Goal: Task Accomplishment & Management: Manage account settings

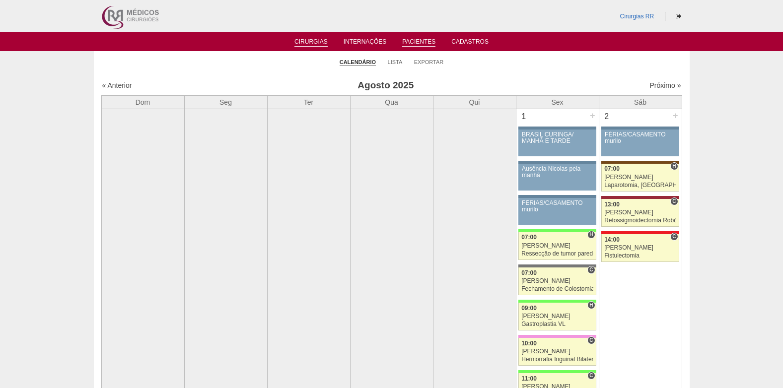
click at [412, 43] on link "Pacientes" at bounding box center [418, 42] width 33 height 8
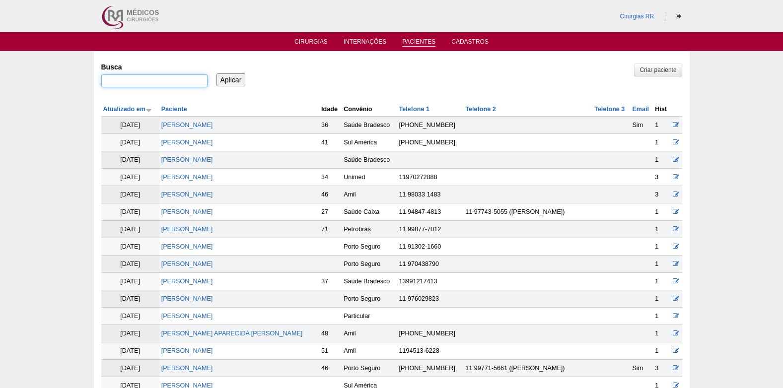
click at [140, 76] on input "Busca" at bounding box center [154, 81] width 106 height 13
type input "[PERSON_NAME]"
click at [230, 78] on input "Aplicar" at bounding box center [231, 80] width 29 height 13
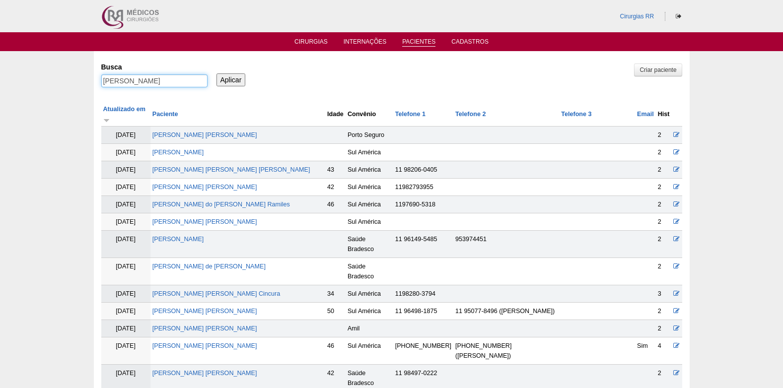
drag, startPoint x: 173, startPoint y: 78, endPoint x: 84, endPoint y: 88, distance: 89.5
click at [315, 40] on link "Cirurgias" at bounding box center [311, 42] width 33 height 8
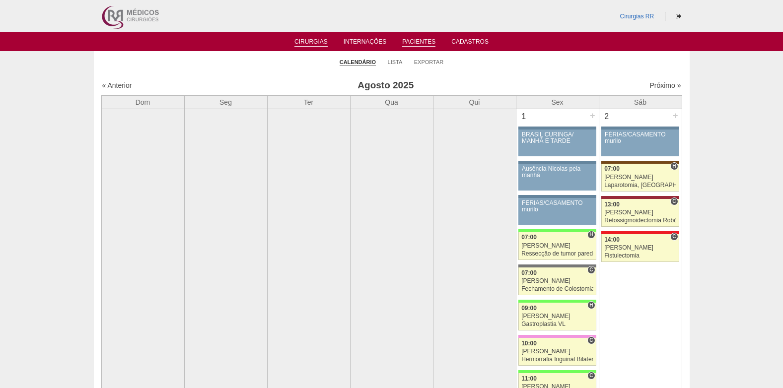
click at [423, 44] on link "Pacientes" at bounding box center [418, 42] width 33 height 8
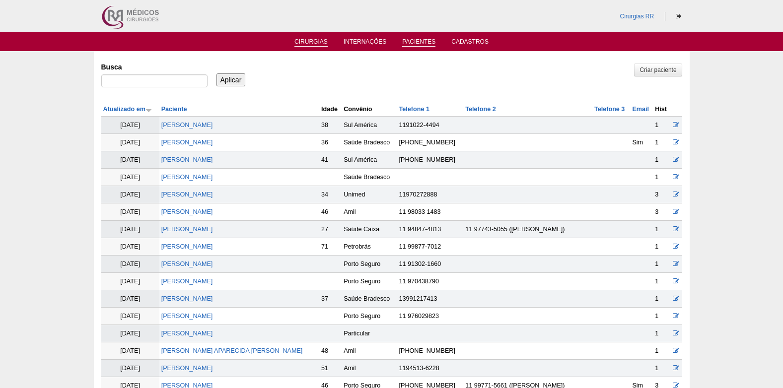
click at [307, 39] on link "Cirurgias" at bounding box center [311, 42] width 33 height 8
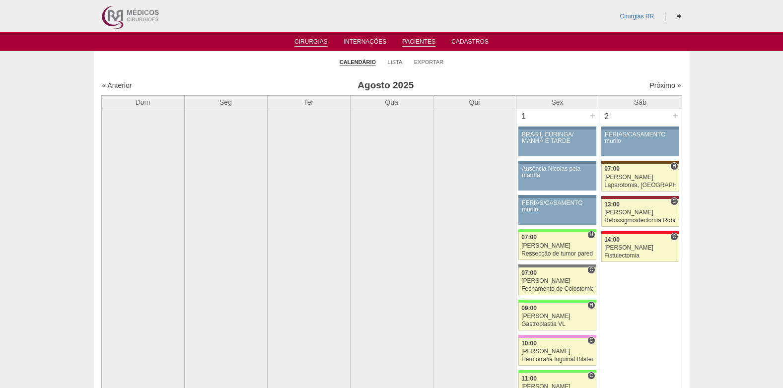
click at [413, 42] on link "Pacientes" at bounding box center [418, 42] width 33 height 8
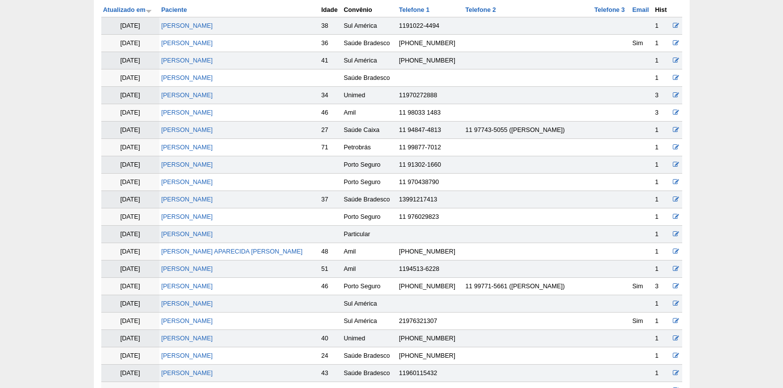
scroll to position [50, 0]
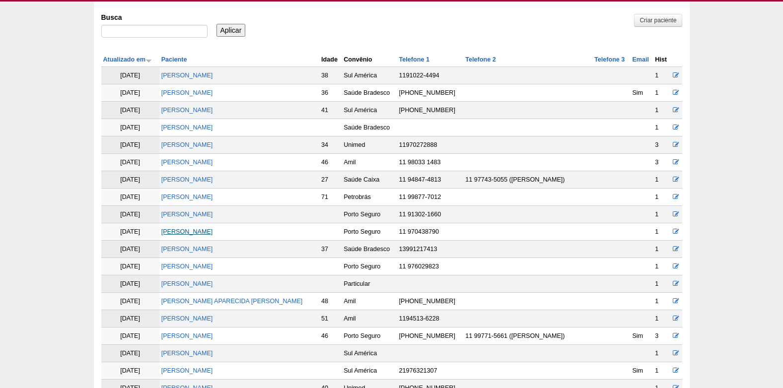
click at [211, 232] on link "JANICE LOYOLA DOS SANTOS" at bounding box center [187, 232] width 52 height 7
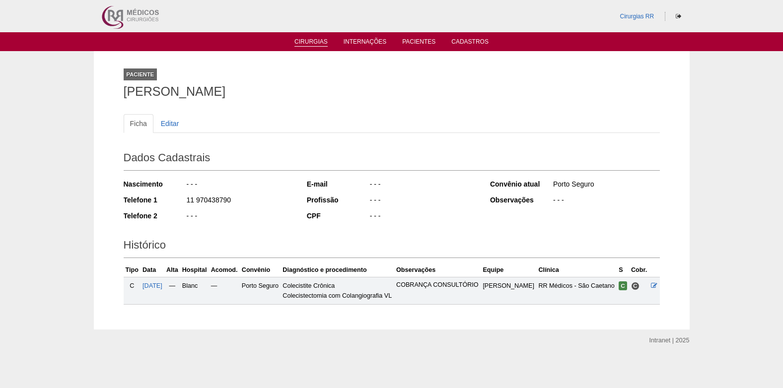
click at [317, 41] on link "Cirurgias" at bounding box center [311, 42] width 33 height 8
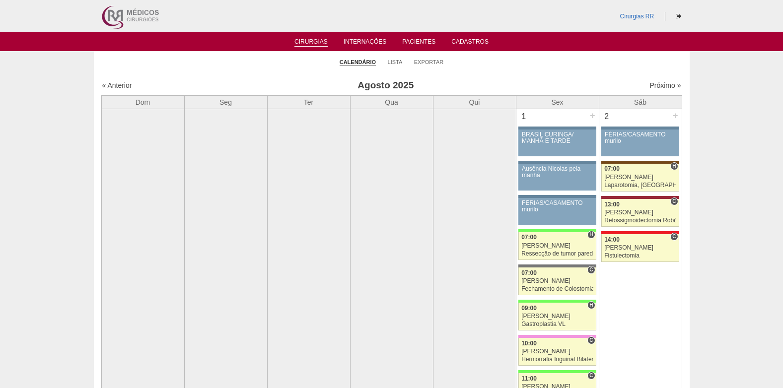
click at [311, 44] on link "Cirurgias" at bounding box center [311, 42] width 33 height 8
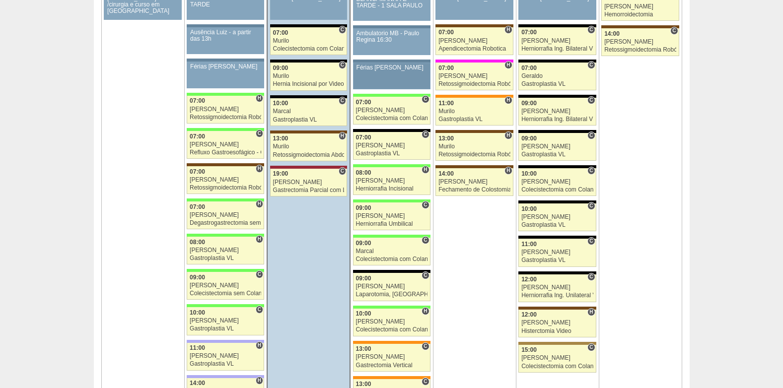
scroll to position [1639, 0]
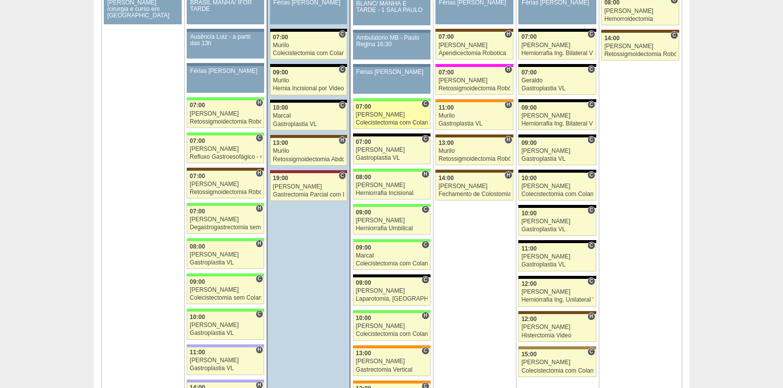
click at [381, 112] on div "[PERSON_NAME]" at bounding box center [392, 115] width 72 height 6
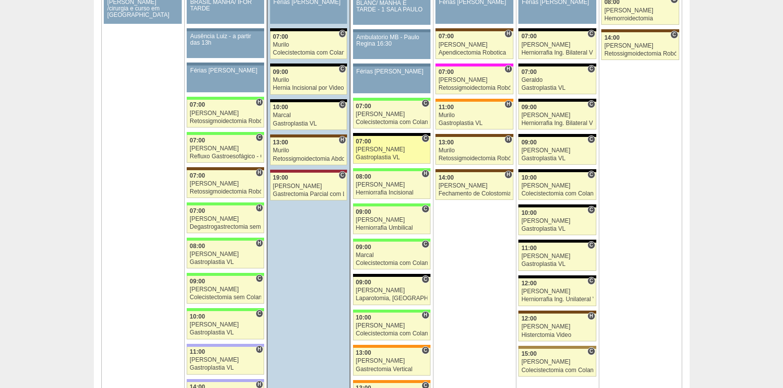
scroll to position [1640, 0]
click at [384, 179] on div "08:00" at bounding box center [392, 177] width 72 height 6
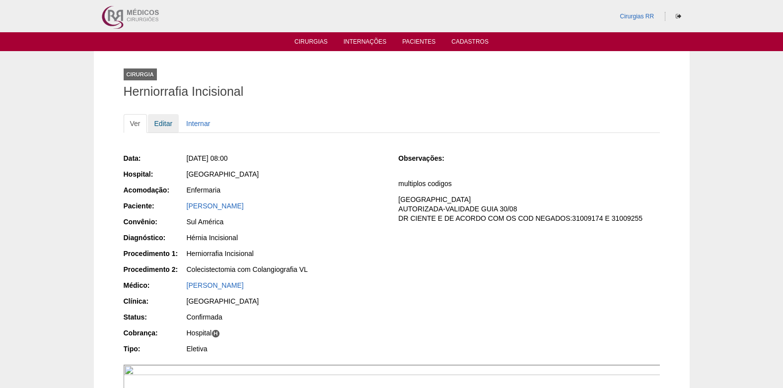
click at [163, 125] on link "Editar" at bounding box center [163, 123] width 31 height 19
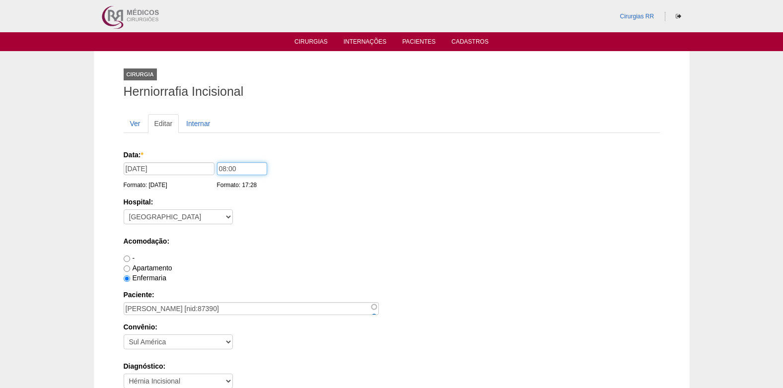
click at [223, 167] on input "08:00" at bounding box center [242, 168] width 50 height 13
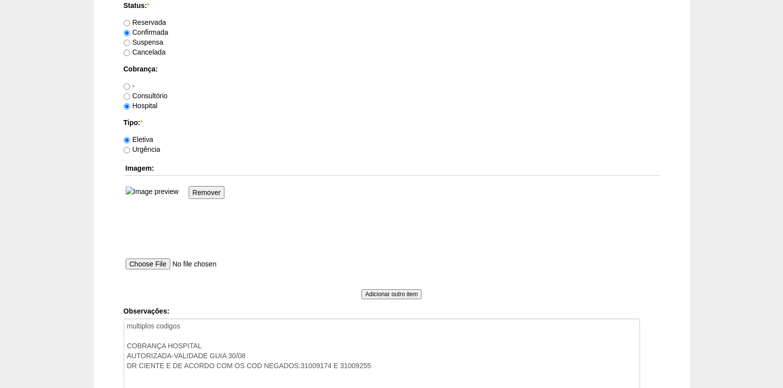
scroll to position [944, 0]
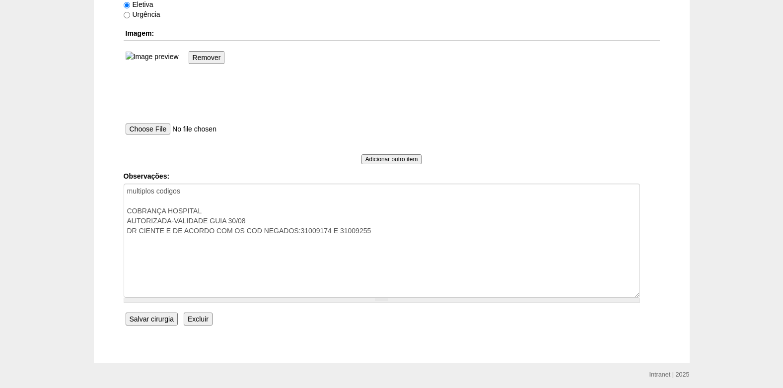
type input "07:00"
click at [132, 316] on input "Salvar cirurgia" at bounding box center [152, 319] width 52 height 13
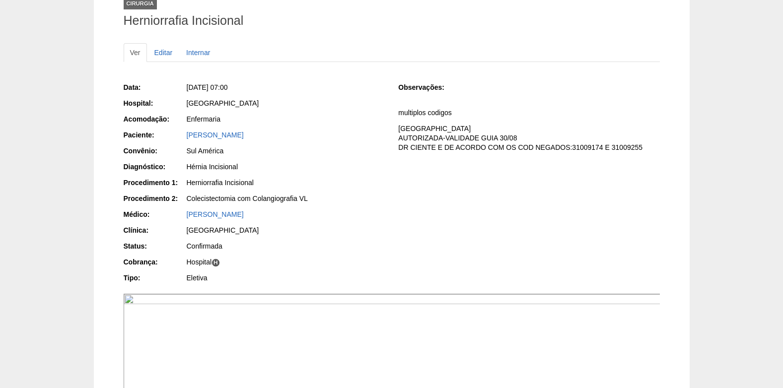
scroll to position [99, 0]
drag, startPoint x: 572, startPoint y: 150, endPoint x: 643, endPoint y: 151, distance: 70.6
click at [643, 151] on p "COBRANÇA HOSPITAL AUTORIZADA-VALIDADE GUIA 30/08 DR CIENTE E DE ACORDO COM OS C…" at bounding box center [528, 139] width 261 height 28
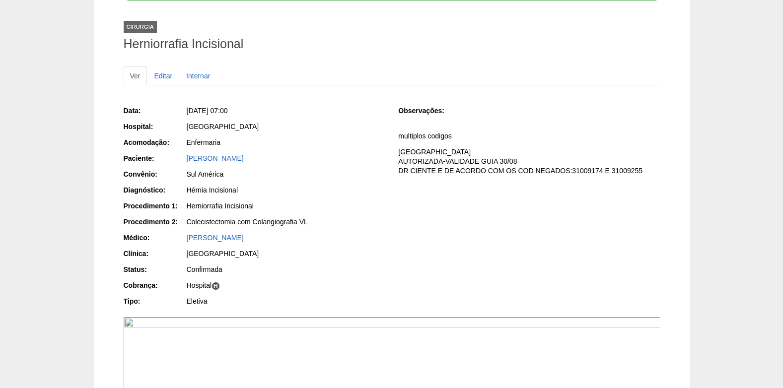
scroll to position [0, 0]
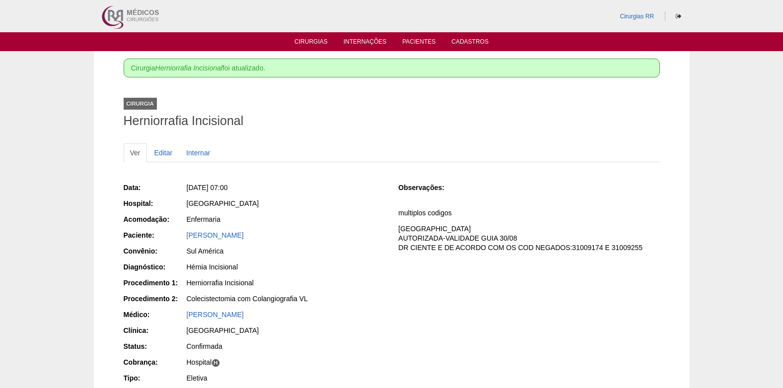
click at [641, 243] on p "COBRANÇA HOSPITAL AUTORIZADA-VALIDADE GUIA 30/08 DR CIENTE E DE ACORDO COM OS C…" at bounding box center [528, 239] width 261 height 28
click at [167, 153] on link "Editar" at bounding box center [163, 153] width 31 height 19
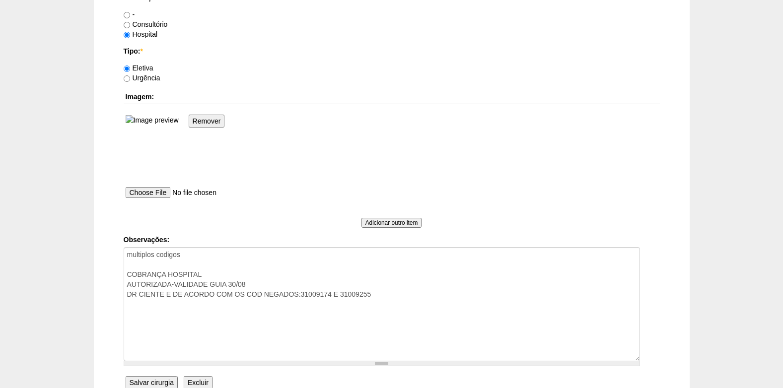
scroll to position [880, 0]
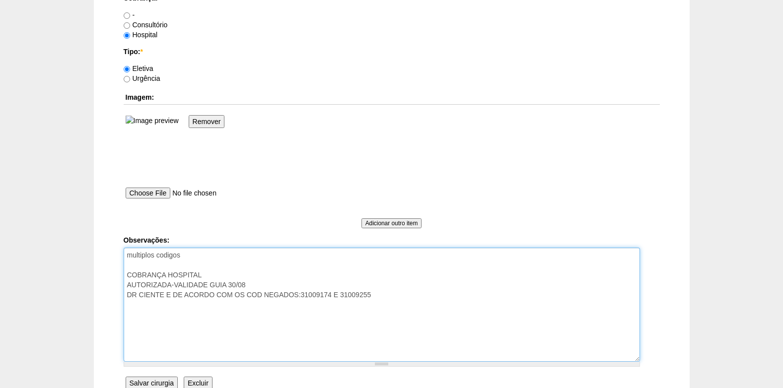
click at [332, 297] on textarea "multiplos codigos COBRANÇA HOSPITAL AUTORIZADA-VALIDADE GUIA 30/08 DR CIENTE E …" at bounding box center [382, 305] width 517 height 114
click at [427, 291] on textarea "multiplos codigos COBRANÇA HOSPITAL AUTORIZADA-VALIDADE GUIA 30/08 DR CIENTE E …" at bounding box center [382, 305] width 517 height 114
click at [432, 300] on textarea "multiplos codigos COBRANÇA HOSPITAL AUTORIZADA-VALIDADE GUIA 30/08 DR CIENTE E …" at bounding box center [382, 305] width 517 height 114
click at [449, 295] on textarea "multiplos codigos COBRANÇA HOSPITAL AUTORIZADA-VALIDADE GUIA 30/08 DR CIENTE E …" at bounding box center [382, 305] width 517 height 114
click at [172, 286] on textarea "multiplos codigos COBRANÇA HOSPITAL AUTORIZADA-VALIDADE GUIA 30/08 DR CIENTE E …" at bounding box center [382, 305] width 517 height 114
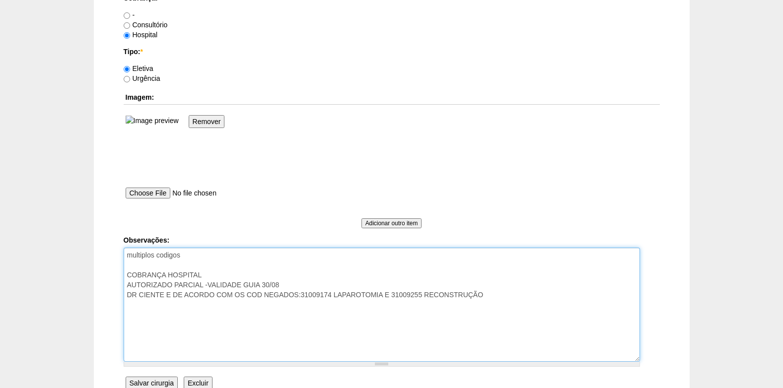
scroll to position [979, 0]
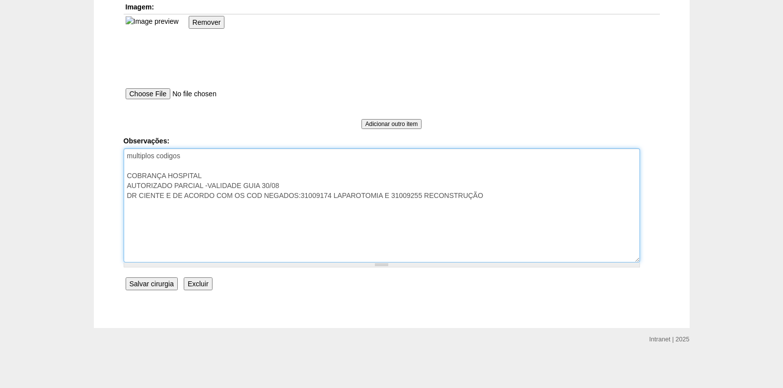
type textarea "multiplos codigos COBRANÇA HOSPITAL AUTORIZADO PARCIAL -VALIDADE GUIA 30/08 DR …"
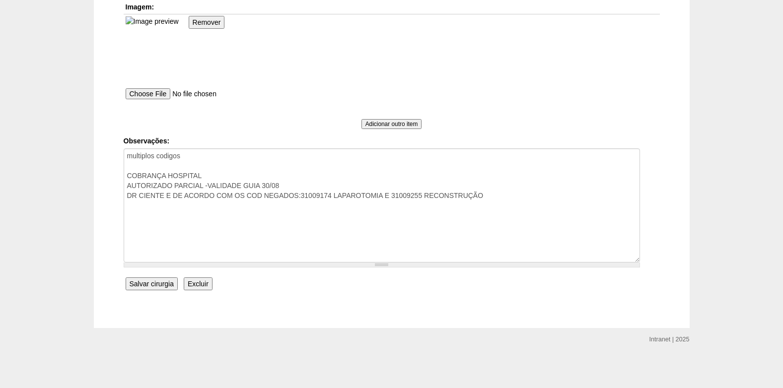
click at [155, 285] on input "Salvar cirurgia" at bounding box center [152, 284] width 52 height 13
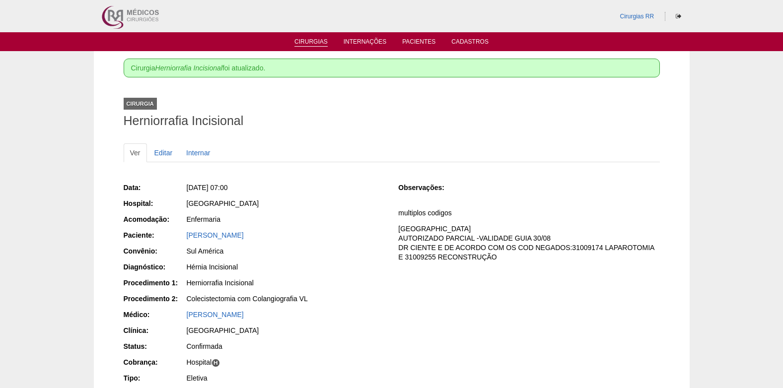
click at [304, 43] on link "Cirurgias" at bounding box center [311, 42] width 33 height 8
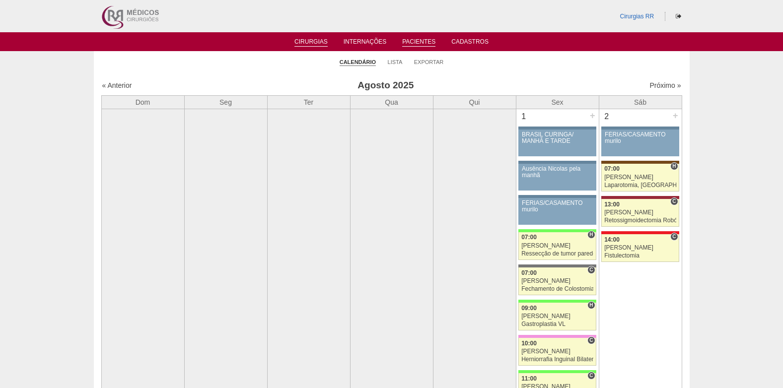
click at [412, 42] on link "Pacientes" at bounding box center [418, 42] width 33 height 8
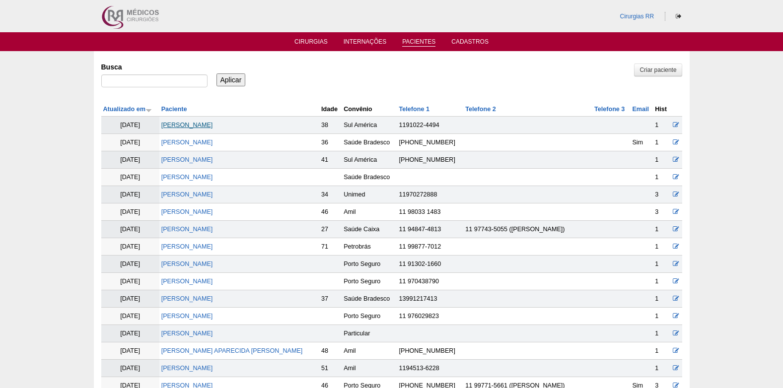
click at [198, 124] on link "[PERSON_NAME]" at bounding box center [187, 125] width 52 height 7
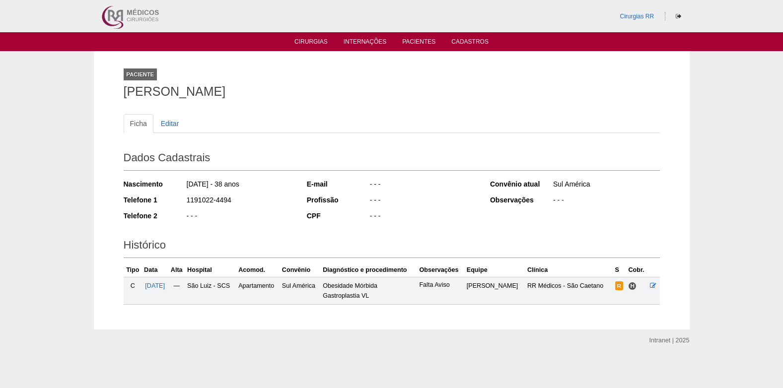
scroll to position [1, 0]
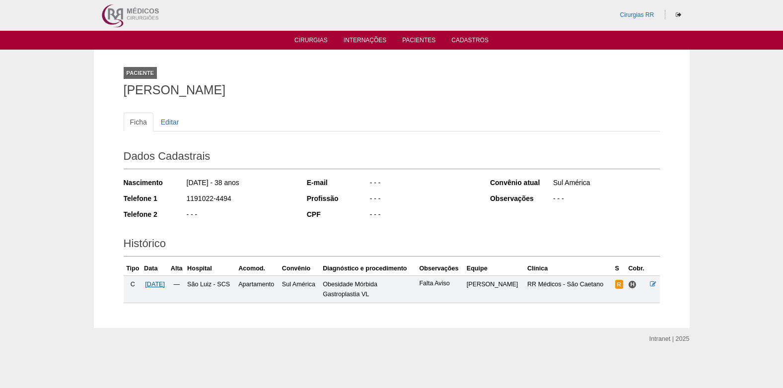
click at [165, 284] on span "[DATE]" at bounding box center [155, 284] width 20 height 7
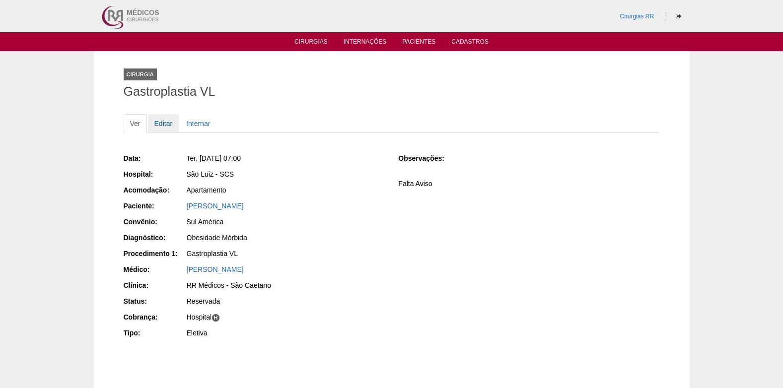
click at [163, 124] on link "Editar" at bounding box center [163, 123] width 31 height 19
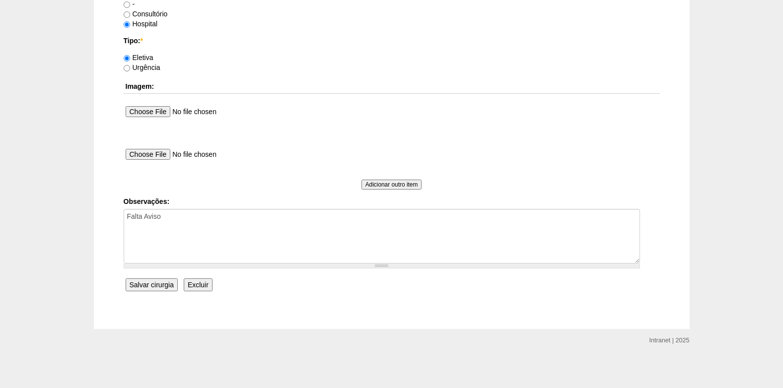
scroll to position [892, 0]
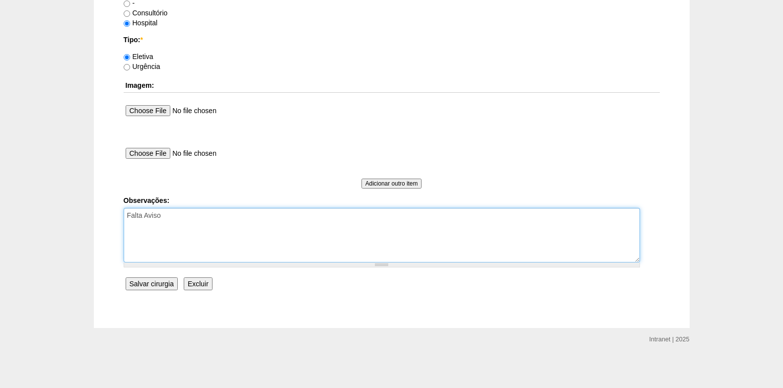
click at [183, 230] on textarea "Falta Aviso" at bounding box center [382, 235] width 517 height 55
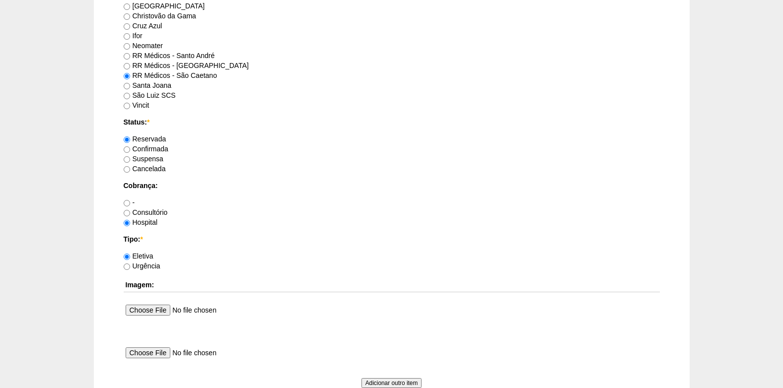
scroll to position [693, 0]
type textarea "Falta Aviso COBRANÇA HOSPITAL PACOTE AUTORIZADO"
click at [132, 149] on label "Confirmada" at bounding box center [146, 148] width 45 height 8
click at [130, 149] on input "Confirmada" at bounding box center [127, 149] width 6 height 6
radio input "true"
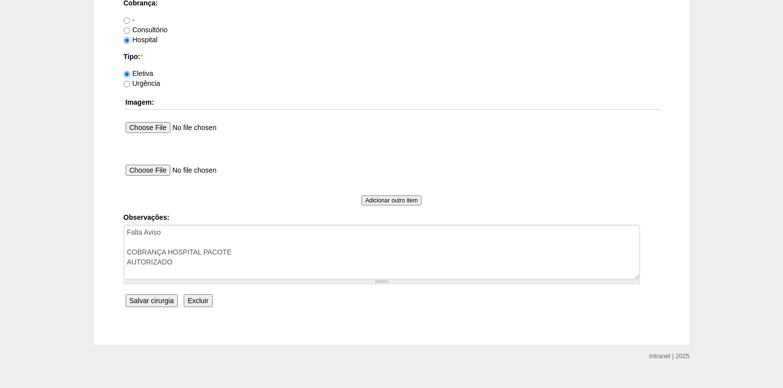
scroll to position [892, 0]
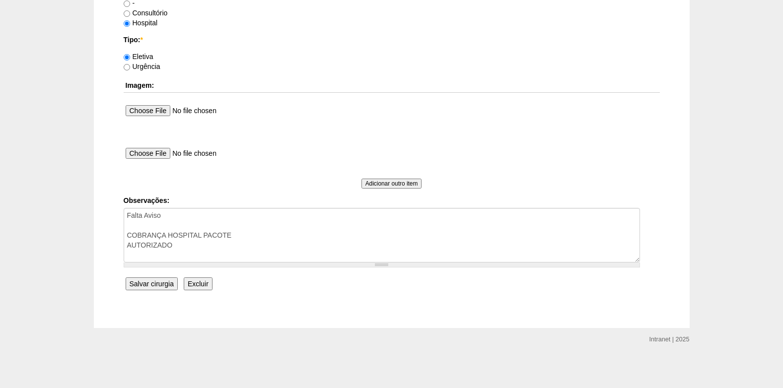
click at [150, 288] on input "Salvar cirurgia" at bounding box center [152, 284] width 52 height 13
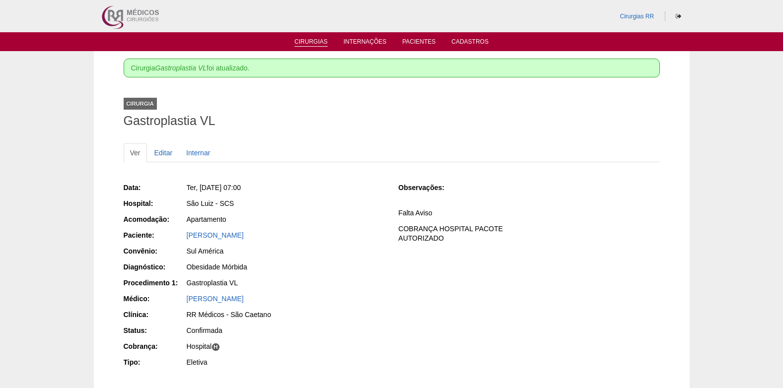
click at [314, 40] on link "Cirurgias" at bounding box center [311, 42] width 33 height 8
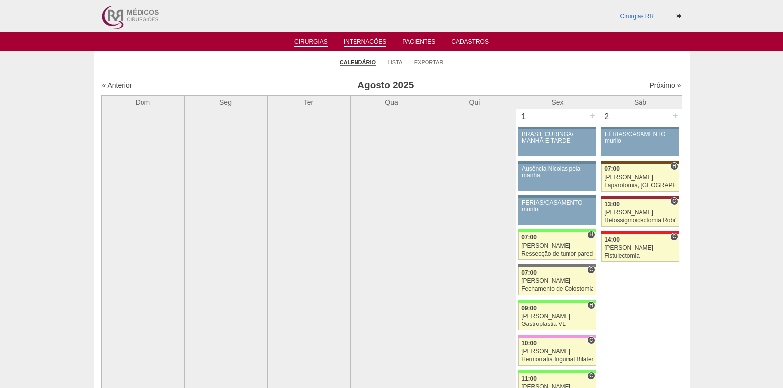
click at [362, 41] on link "Internações" at bounding box center [365, 42] width 43 height 8
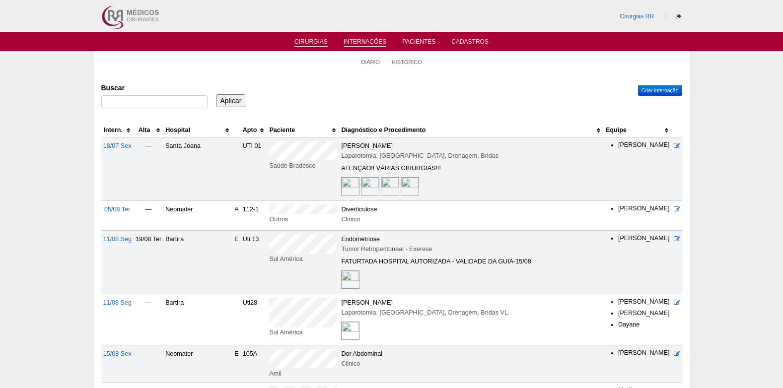
click at [313, 43] on link "Cirurgias" at bounding box center [311, 42] width 33 height 8
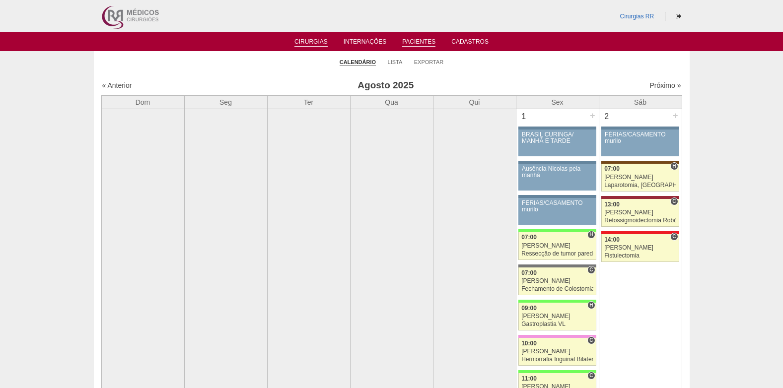
click at [418, 40] on link "Pacientes" at bounding box center [418, 42] width 33 height 8
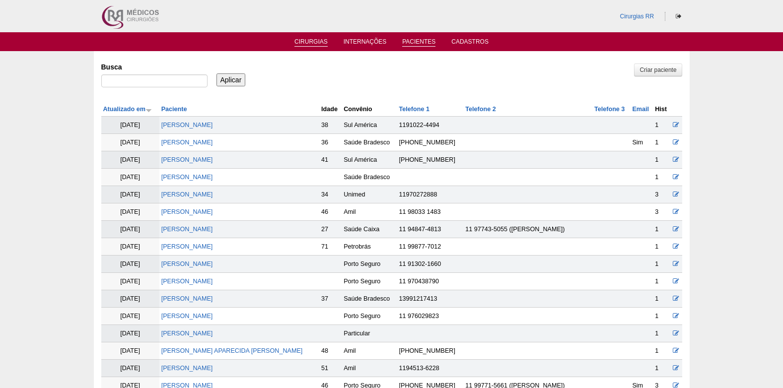
click at [309, 43] on link "Cirurgias" at bounding box center [311, 42] width 33 height 8
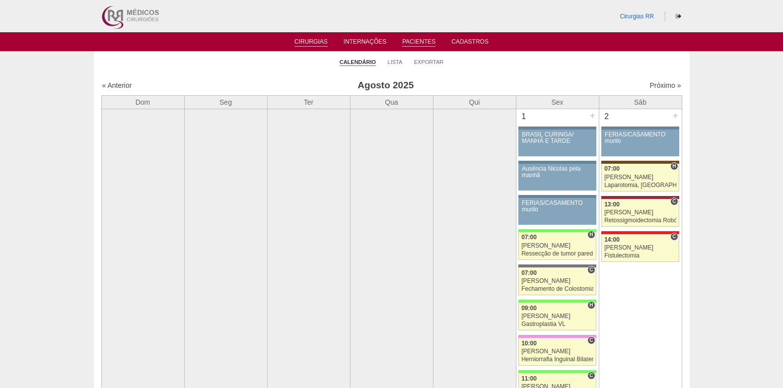
click at [407, 37] on li "Pacientes" at bounding box center [418, 41] width 47 height 8
click at [409, 40] on link "Pacientes" at bounding box center [418, 42] width 33 height 8
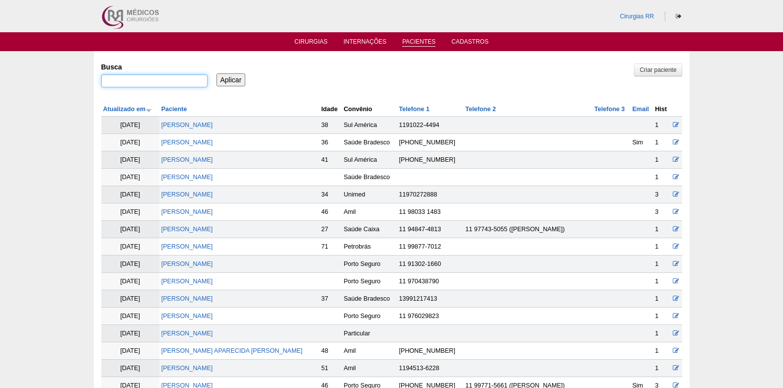
click at [180, 79] on input "Busca" at bounding box center [154, 81] width 106 height 13
click at [108, 82] on input "grziela pires" at bounding box center [154, 81] width 106 height 13
type input "graziela pires"
click at [233, 80] on input "Aplicar" at bounding box center [231, 80] width 29 height 13
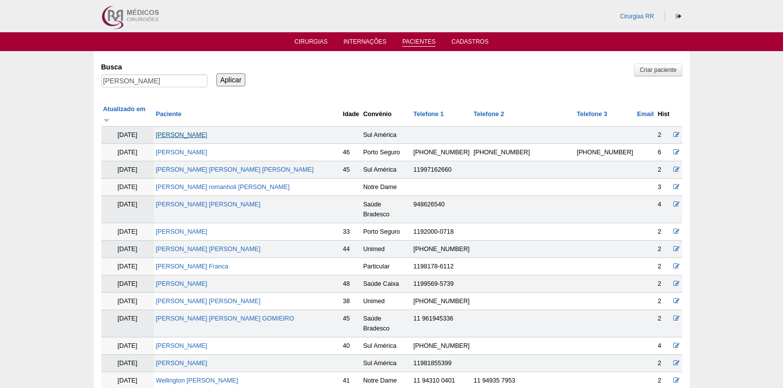
click at [208, 132] on link "[PERSON_NAME]" at bounding box center [182, 135] width 52 height 7
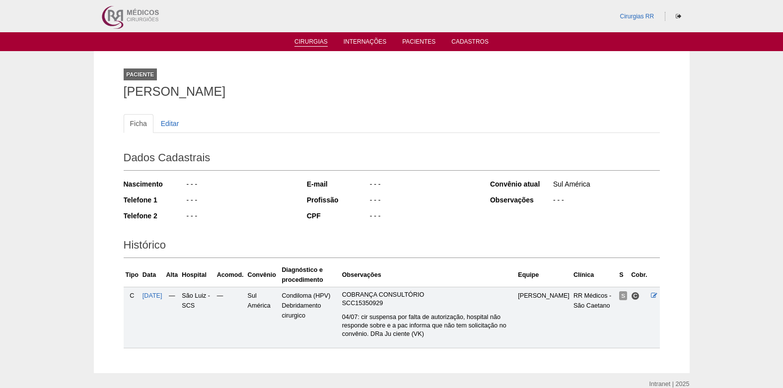
click at [306, 42] on link "Cirurgias" at bounding box center [311, 42] width 33 height 8
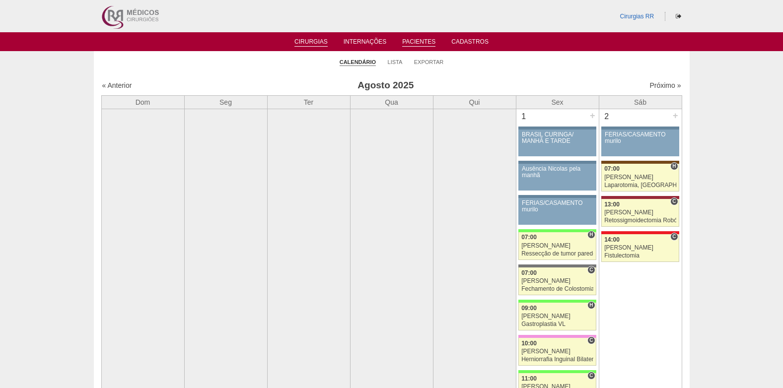
click at [426, 45] on link "Pacientes" at bounding box center [418, 42] width 33 height 8
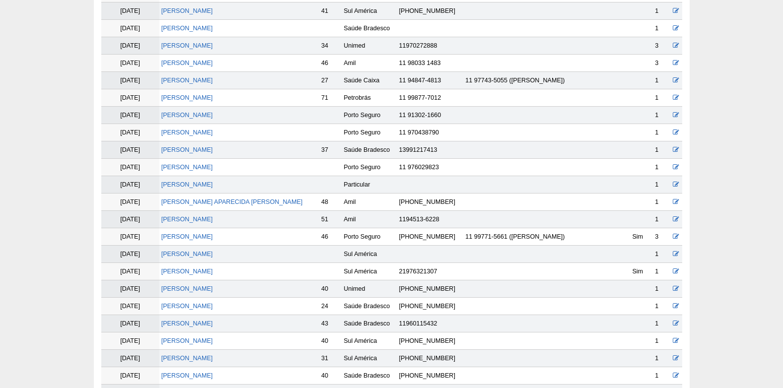
scroll to position [99, 0]
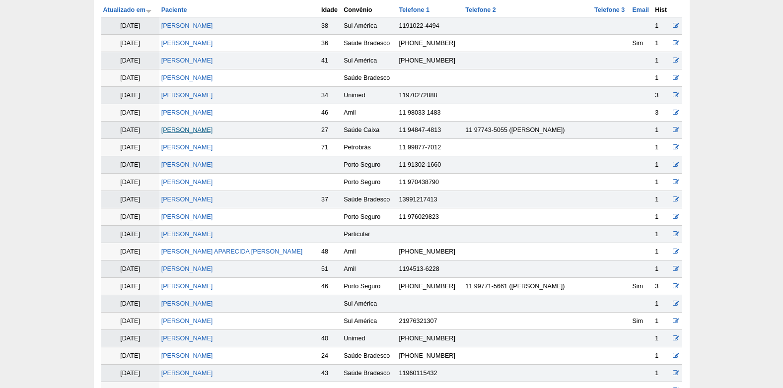
click at [203, 133] on link "[PERSON_NAME]" at bounding box center [187, 130] width 52 height 7
